Goal: Use online tool/utility: Utilize a website feature to perform a specific function

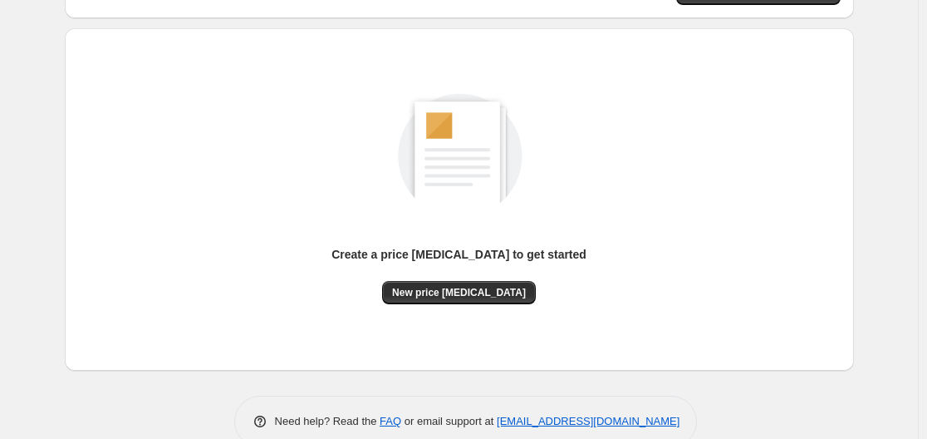
scroll to position [184, 0]
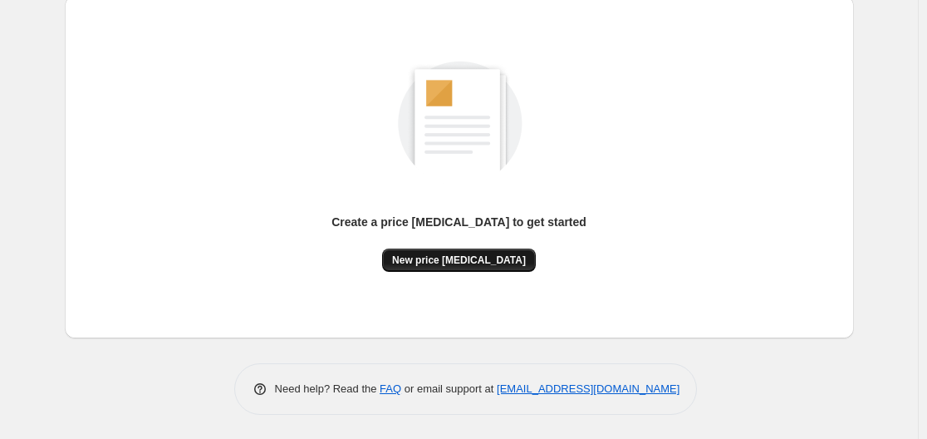
click at [421, 260] on span "New price [MEDICAL_DATA]" at bounding box center [459, 259] width 134 height 13
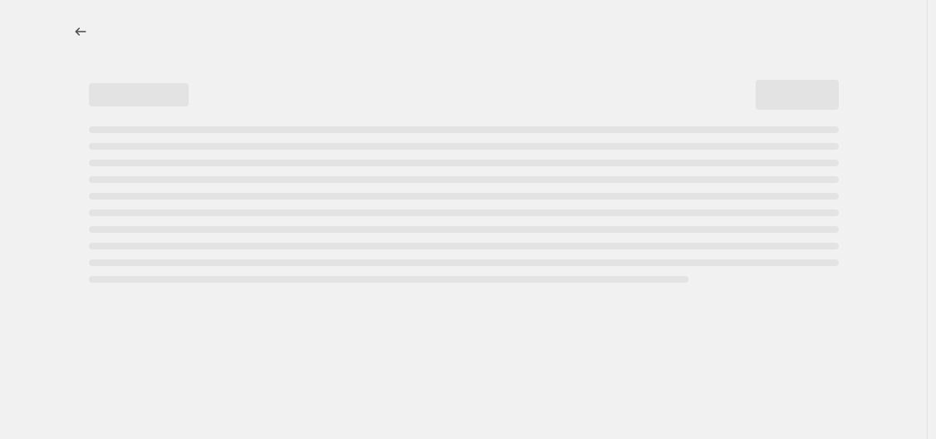
select select "percentage"
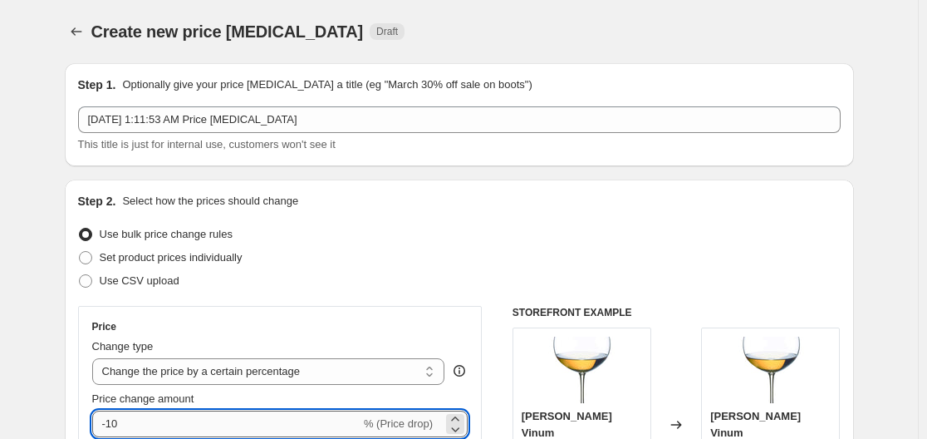
click at [216, 417] on input "-10" at bounding box center [226, 424] width 268 height 27
type input "-1"
type input "-35"
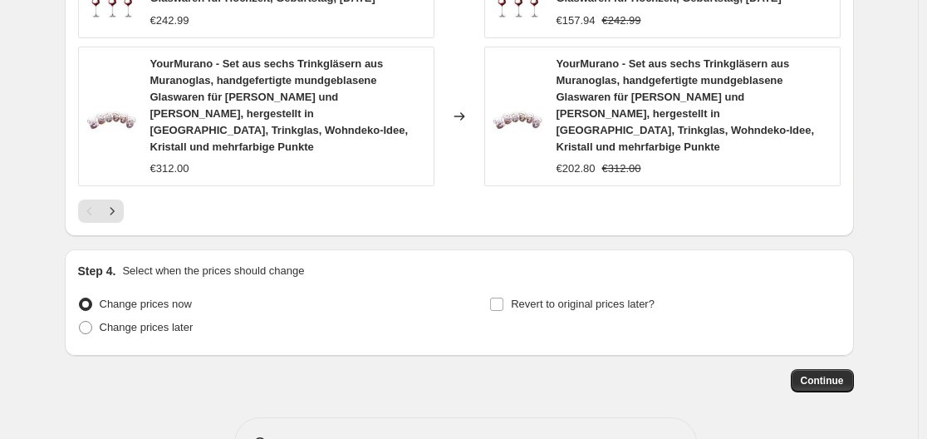
scroll to position [1333, 0]
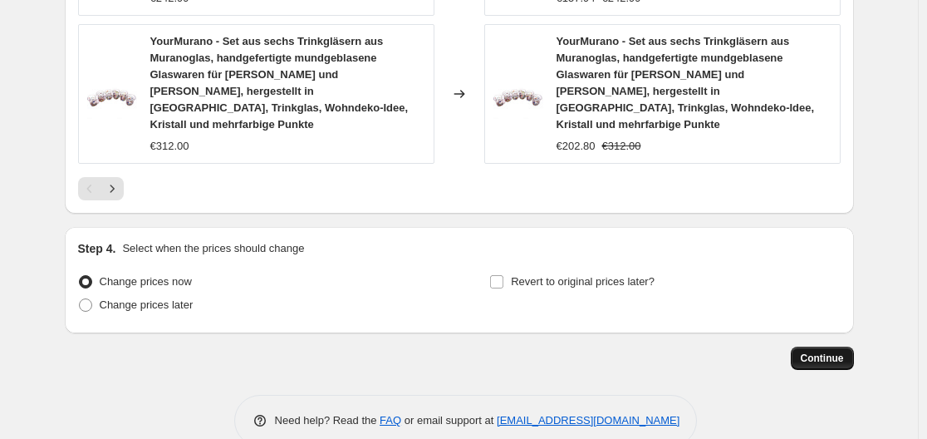
click at [823, 352] on span "Continue" at bounding box center [822, 358] width 43 height 13
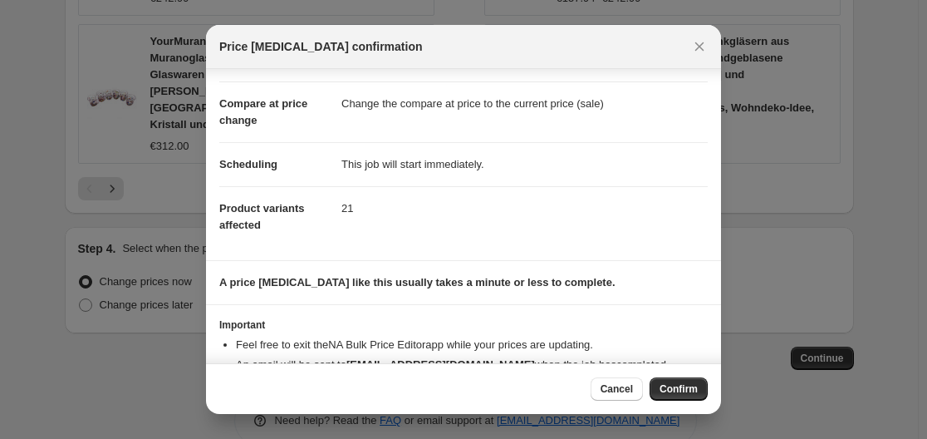
scroll to position [107, 0]
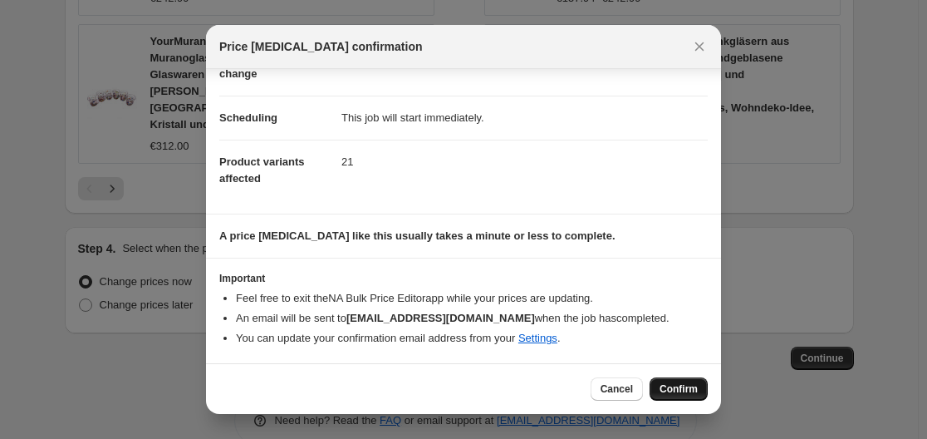
click at [682, 391] on span "Confirm" at bounding box center [679, 388] width 38 height 13
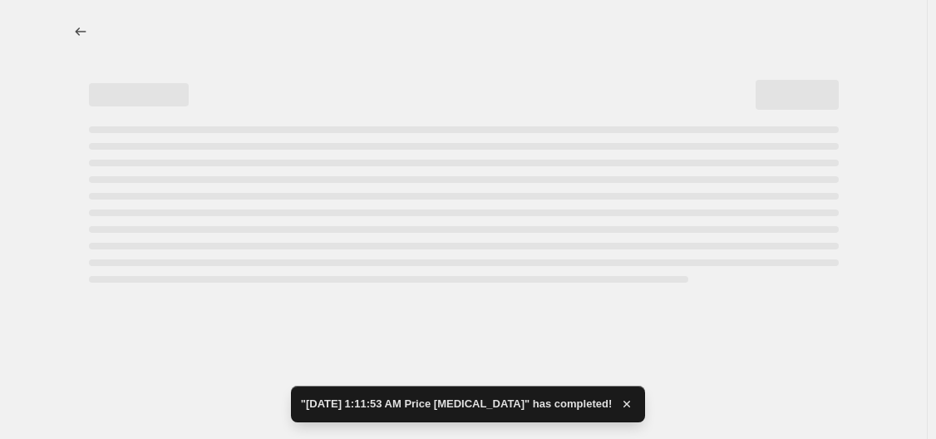
select select "percentage"
